Goal: Check status: Check status

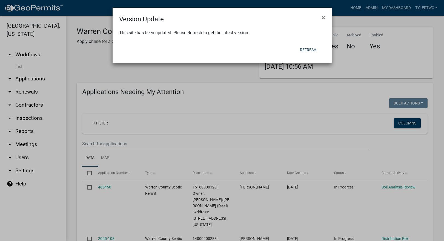
select select "2: 50"
select select "3: 100"
click at [311, 49] on button "Refresh" at bounding box center [308, 50] width 25 height 10
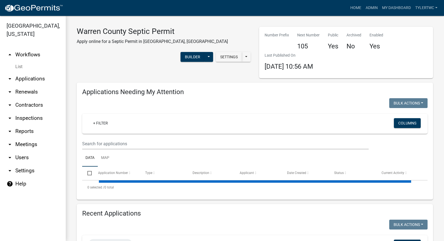
select select "2: 50"
select select "3: 100"
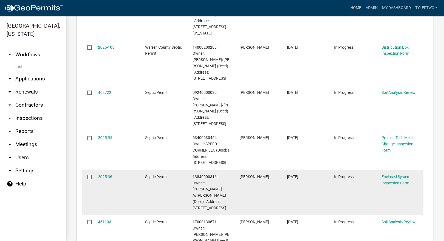
scroll to position [320, 0]
